Goal: Transaction & Acquisition: Book appointment/travel/reservation

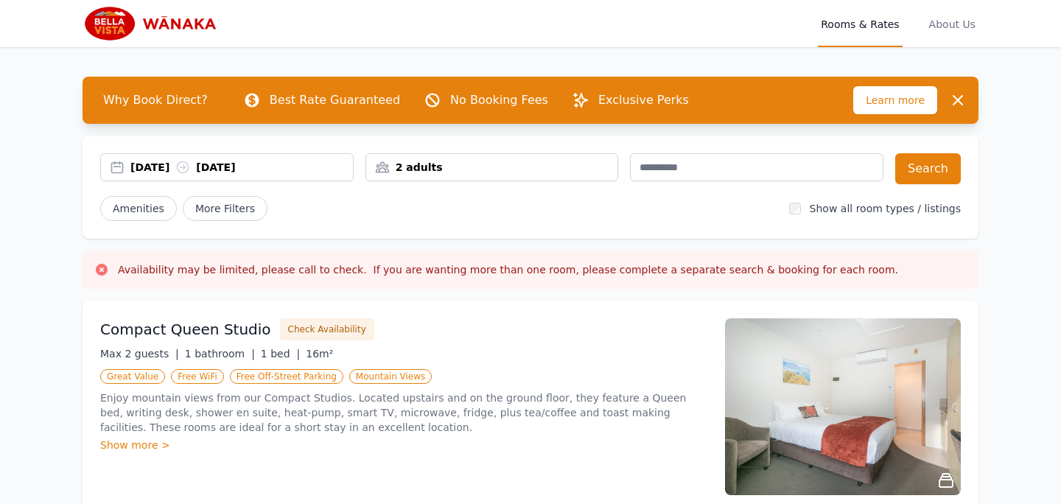
click at [294, 175] on div "[DATE] [DATE]" at bounding box center [227, 167] width 254 height 28
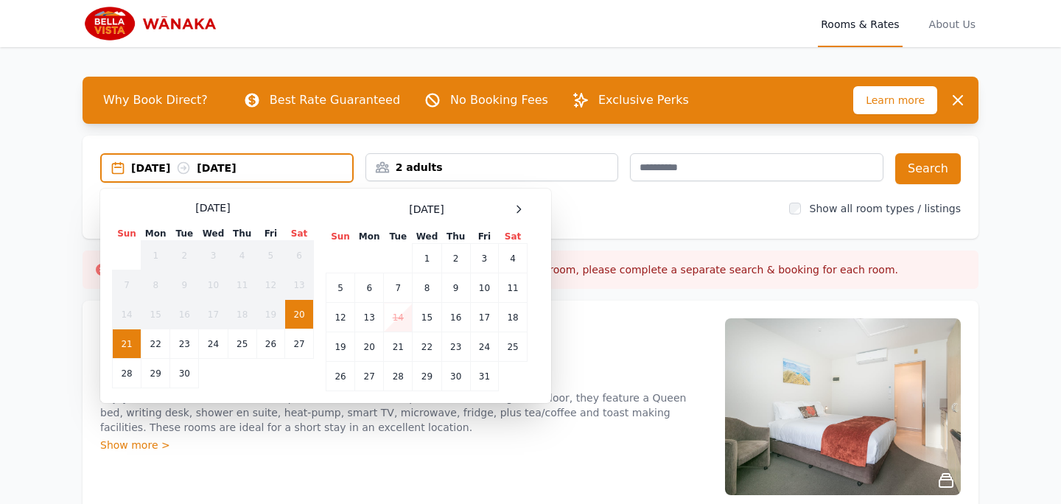
click at [512, 219] on div "[DATE] Sun Mon Tue Wed Thu Fri Sat 1 2 3 4 5 6 7 8 9 10 11 12 13 14 15 16 17 18…" at bounding box center [427, 295] width 202 height 191
click at [519, 211] on icon at bounding box center [519, 209] width 4 height 7
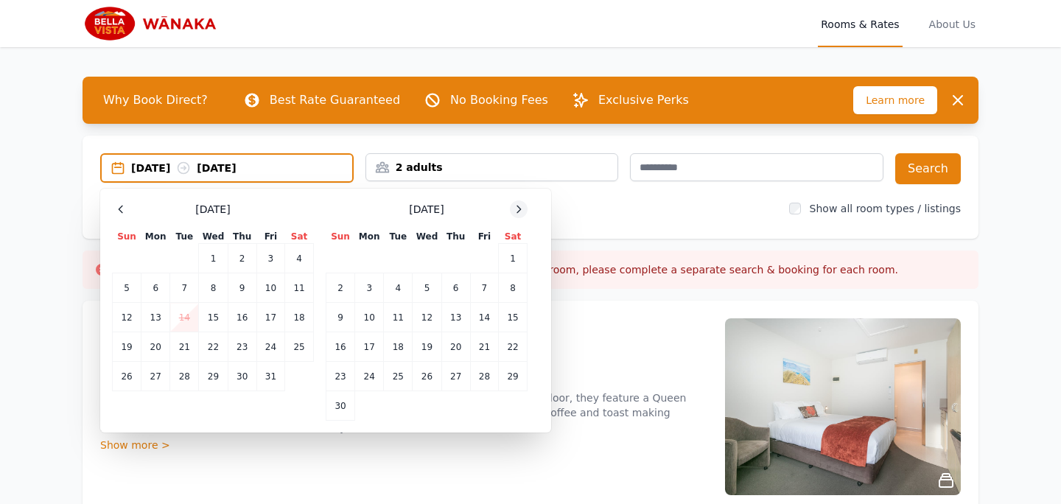
click at [519, 211] on icon at bounding box center [519, 209] width 4 height 7
click at [405, 375] on td "30" at bounding box center [398, 376] width 29 height 29
click at [518, 211] on icon at bounding box center [519, 209] width 4 height 7
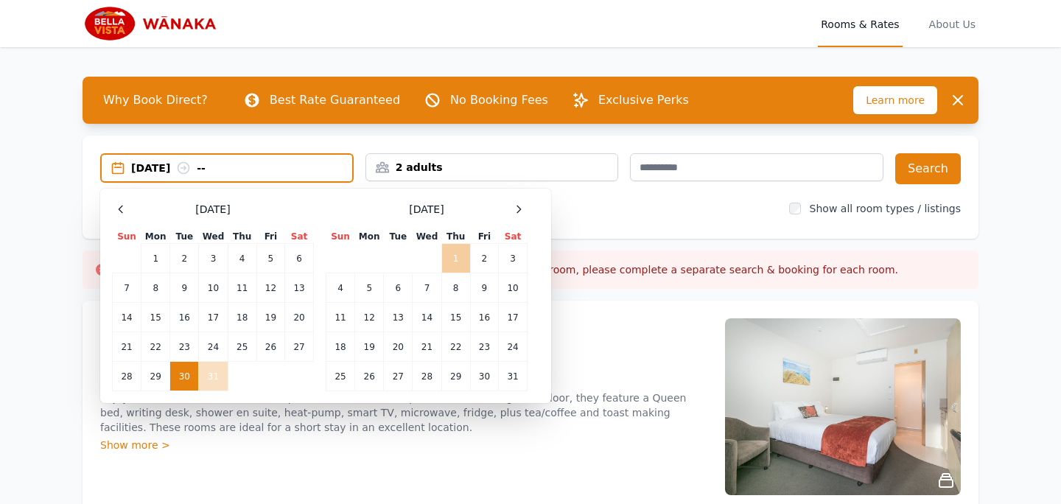
click at [458, 258] on td "1" at bounding box center [455, 258] width 29 height 29
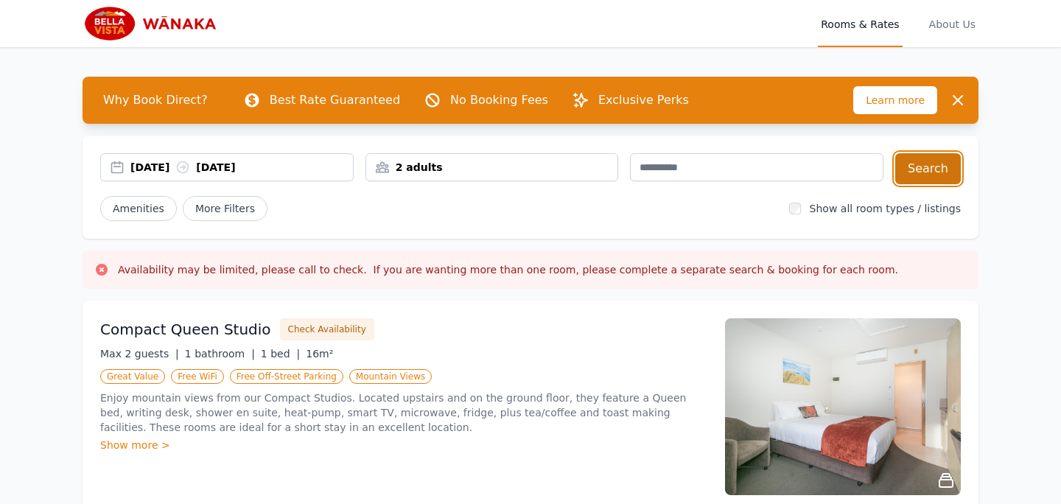
click at [920, 165] on button "Search" at bounding box center [928, 168] width 66 height 31
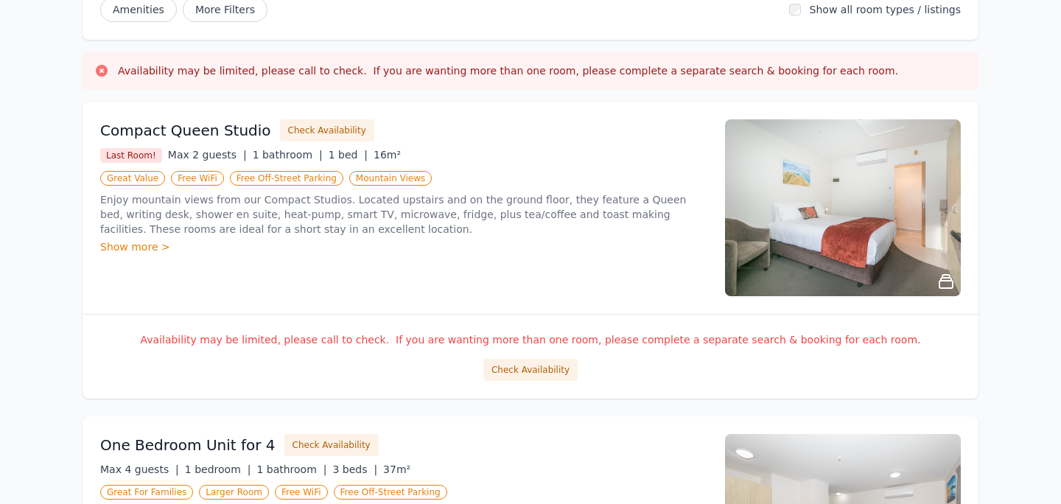
scroll to position [203, 0]
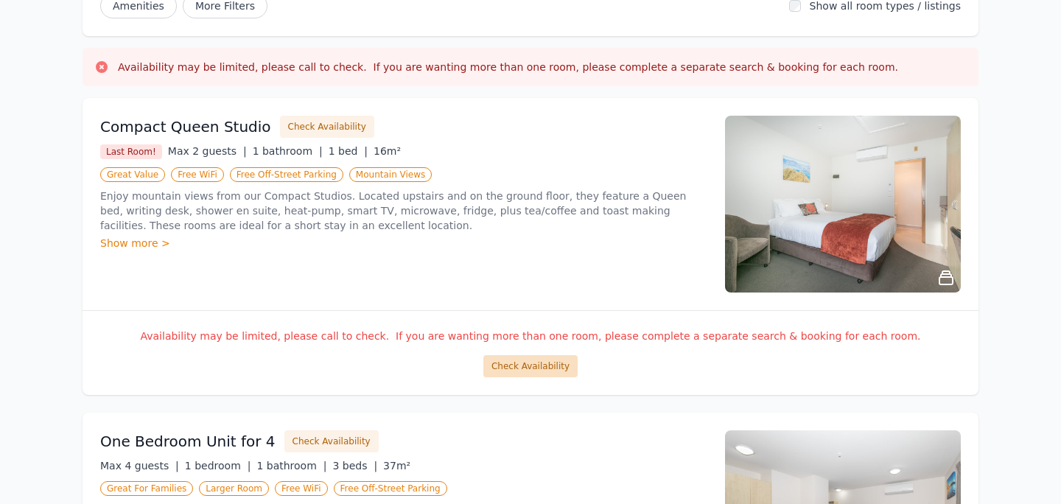
click at [547, 362] on button "Check Availability" at bounding box center [530, 366] width 94 height 22
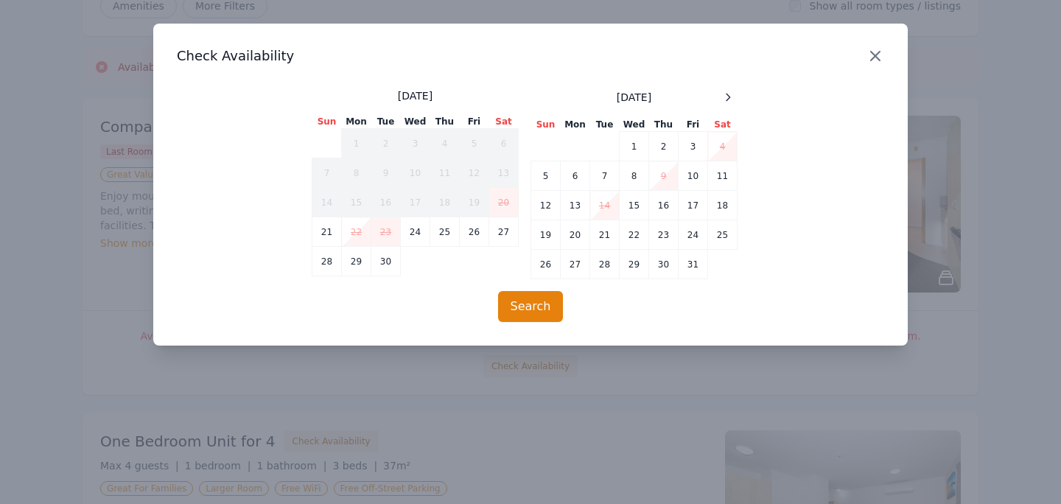
click at [884, 57] on icon "button" at bounding box center [876, 56] width 18 height 18
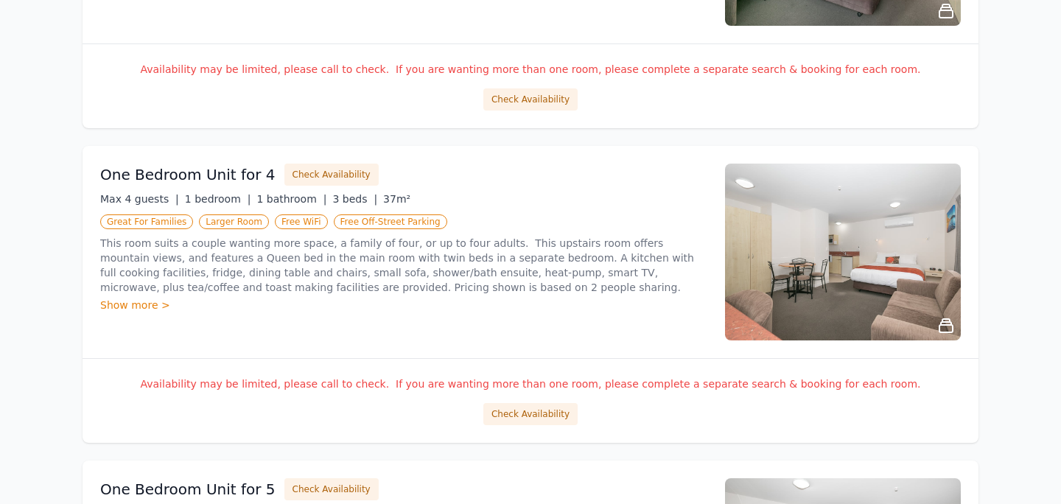
scroll to position [472, 0]
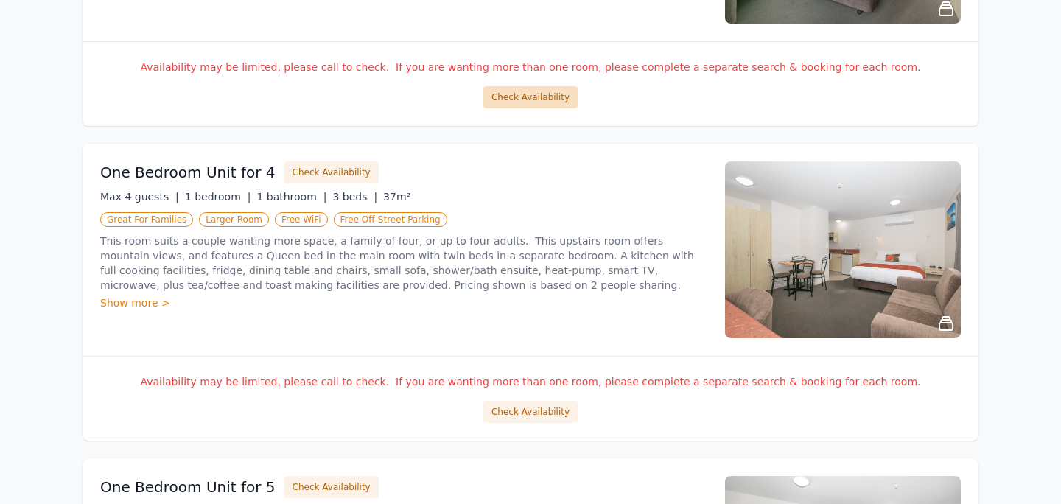
click at [522, 98] on button "Check Availability" at bounding box center [530, 97] width 94 height 22
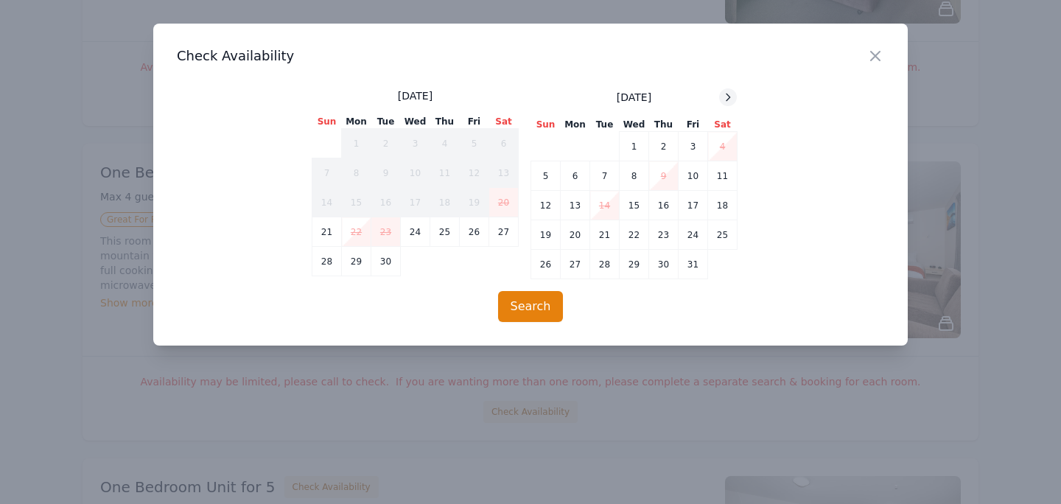
click at [733, 94] on icon at bounding box center [728, 97] width 12 height 12
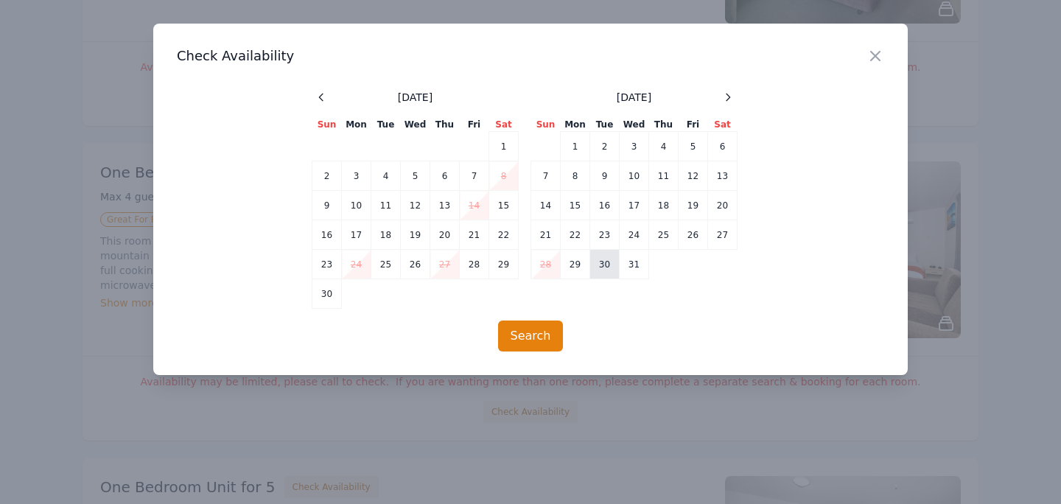
click at [616, 257] on td "30" at bounding box center [604, 264] width 29 height 29
click at [726, 100] on icon at bounding box center [728, 97] width 12 height 12
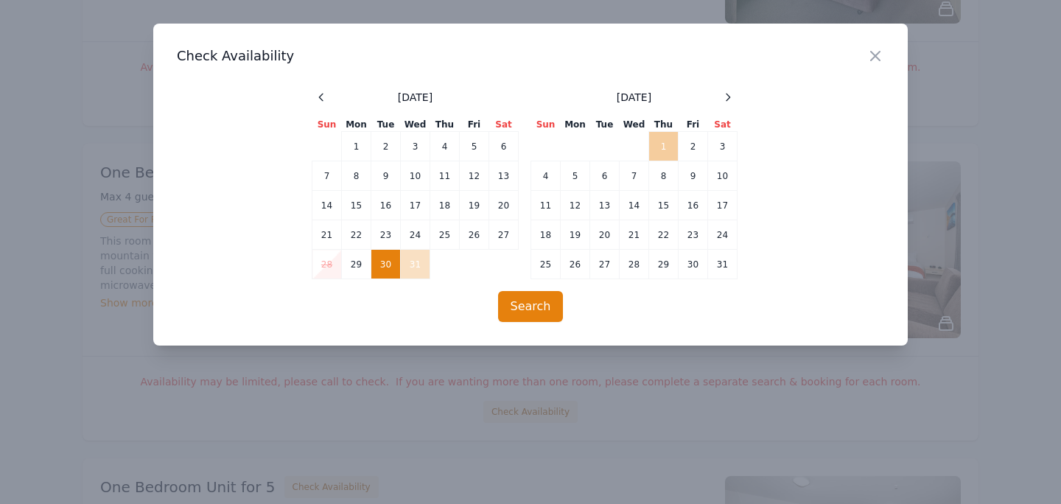
click at [667, 150] on td "1" at bounding box center [663, 146] width 29 height 29
click at [539, 309] on button "Search" at bounding box center [531, 306] width 66 height 31
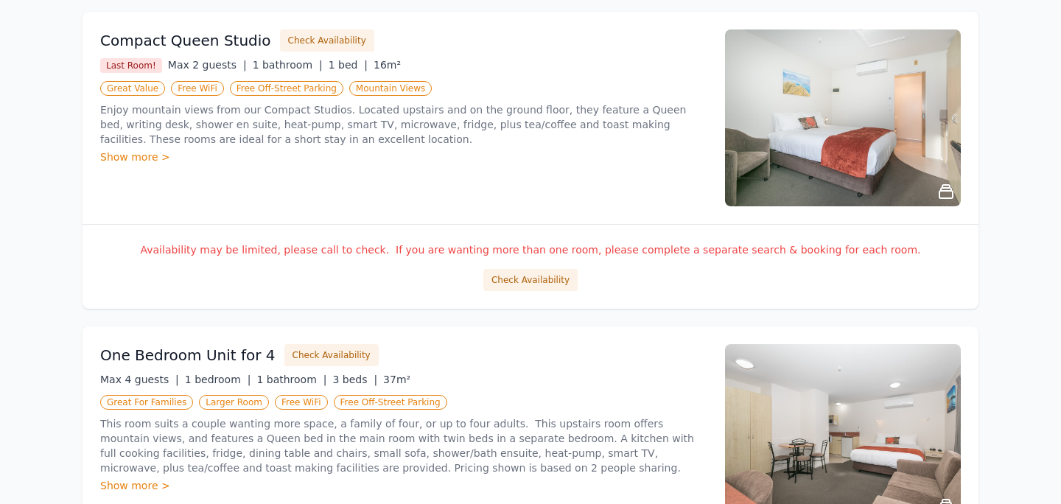
scroll to position [290, 0]
click at [154, 152] on div "Show more >" at bounding box center [403, 156] width 607 height 15
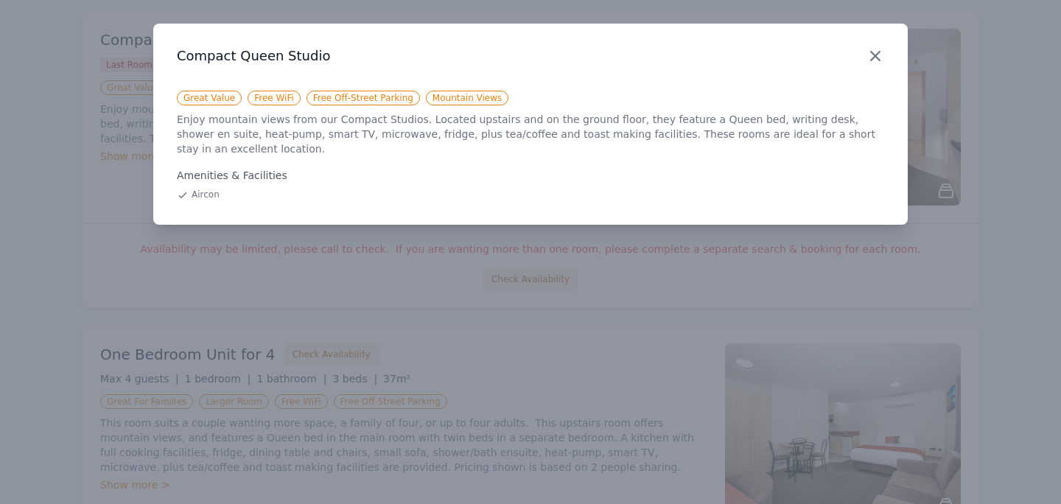
click at [870, 55] on icon "button" at bounding box center [876, 56] width 18 height 18
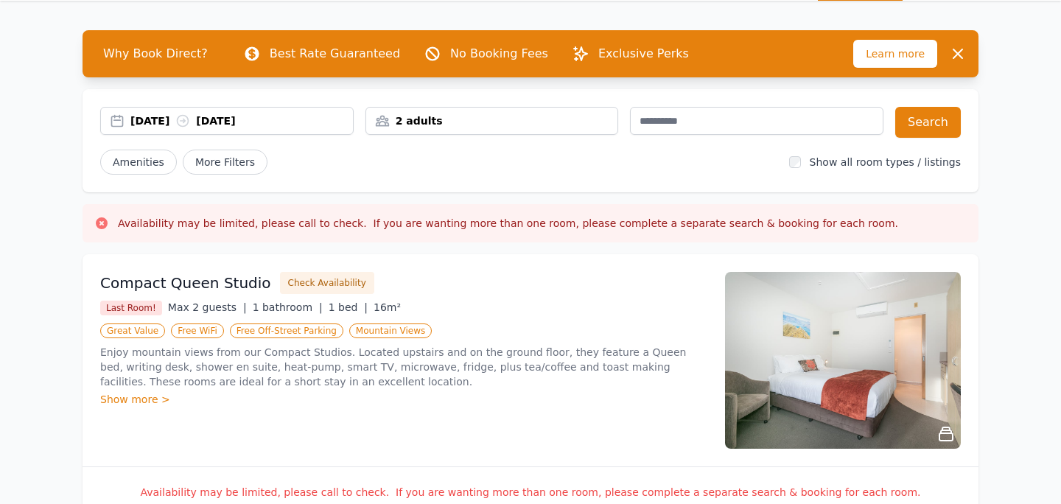
scroll to position [0, 0]
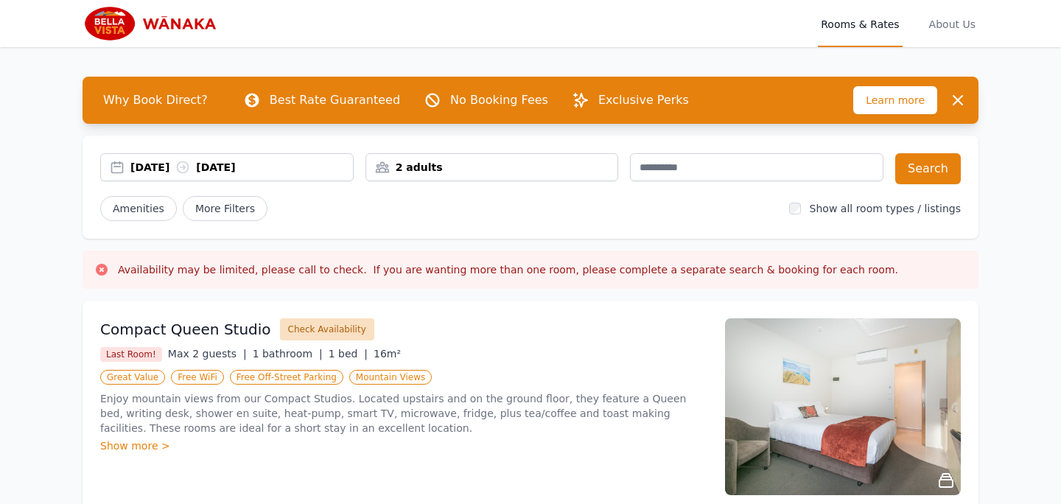
click at [326, 333] on button "Check Availability" at bounding box center [327, 329] width 94 height 22
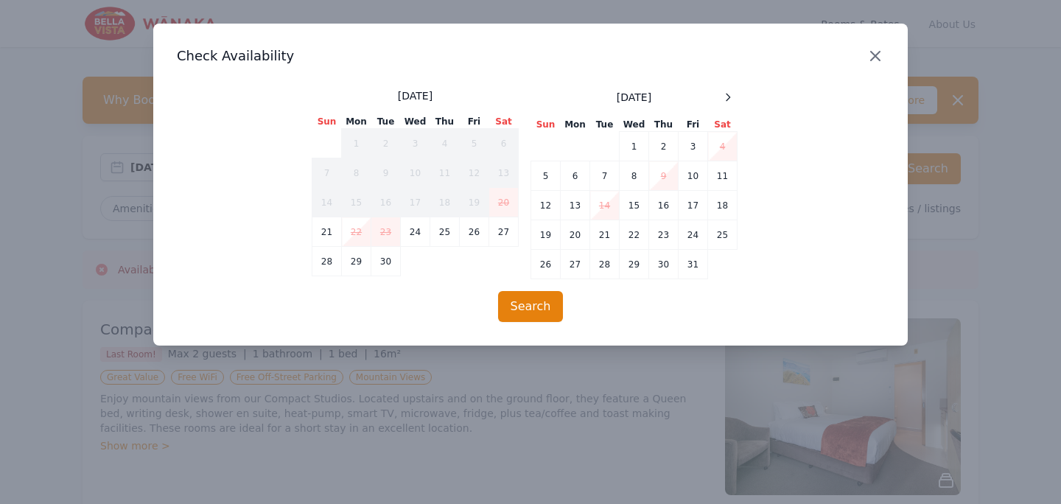
click at [870, 55] on icon "button" at bounding box center [876, 56] width 18 height 18
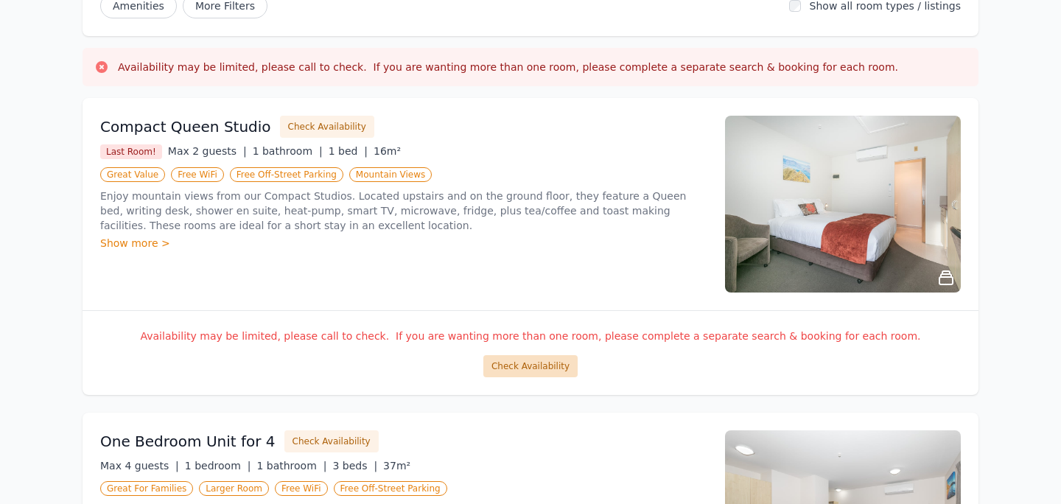
scroll to position [208, 0]
